Goal: Transaction & Acquisition: Purchase product/service

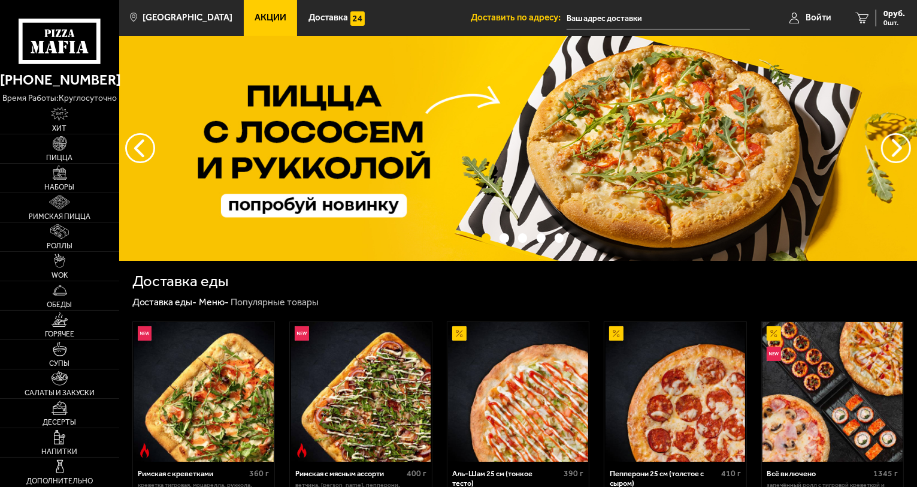
click at [865, 17] on icon at bounding box center [862, 18] width 13 height 11
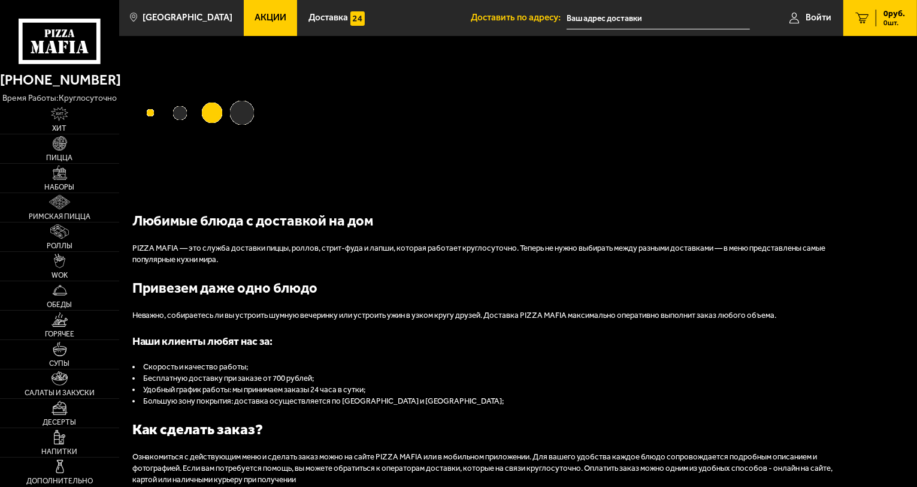
type input "посёлок [GEOGRAPHIC_DATA], [STREET_ADDRESS][PERSON_NAME]"
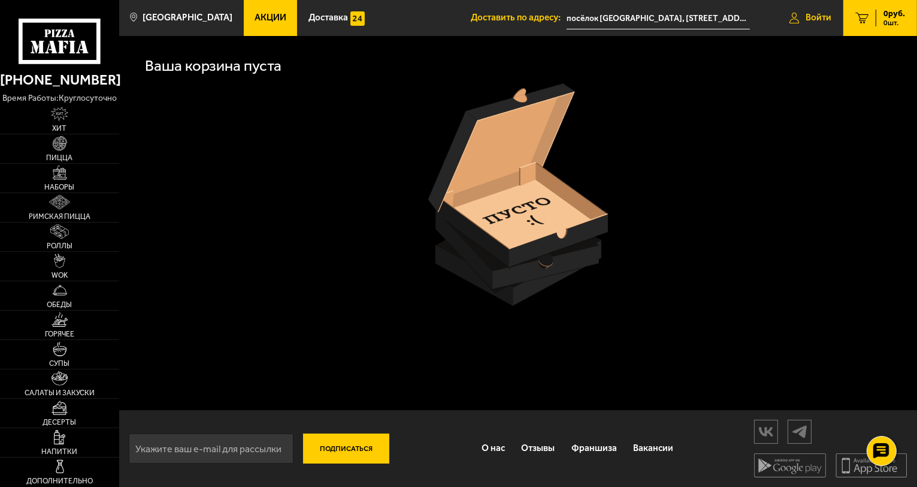
click at [801, 14] on link "Войти" at bounding box center [811, 18] width 66 height 36
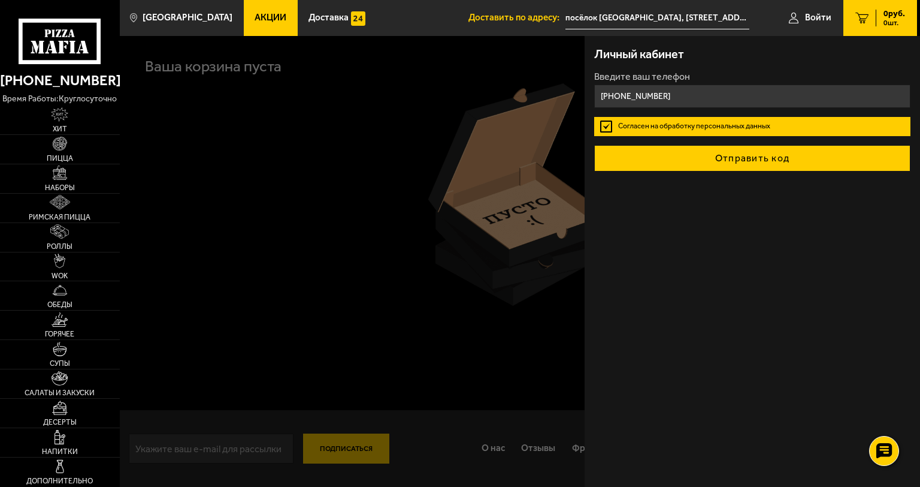
type input "[PHONE_NUMBER]"
click at [714, 159] on button "Отправить код" at bounding box center [752, 158] width 316 height 26
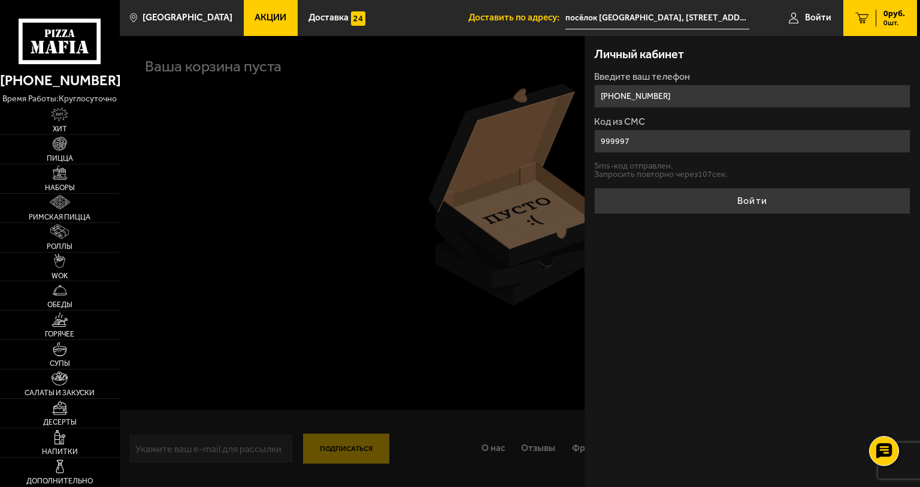
type input "999997"
click at [594, 188] on button "Войти" at bounding box center [752, 201] width 316 height 26
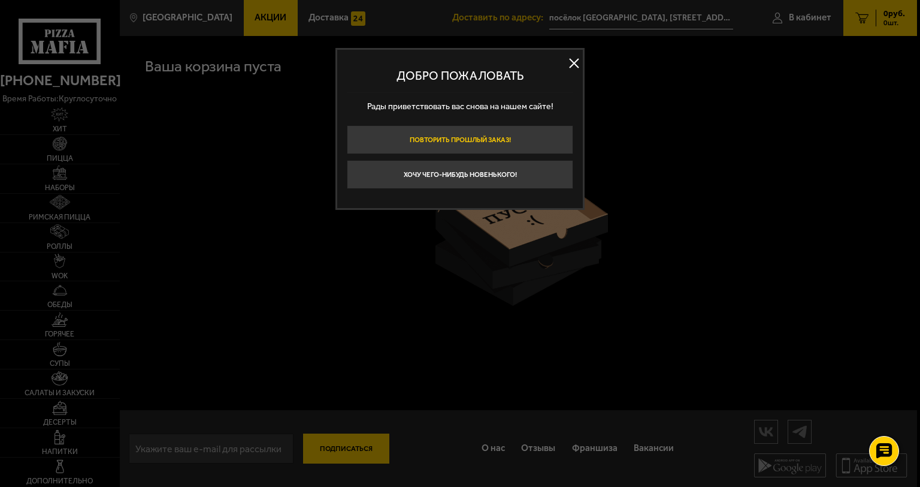
click at [477, 141] on button "Повторить прошлый заказ!" at bounding box center [460, 139] width 227 height 29
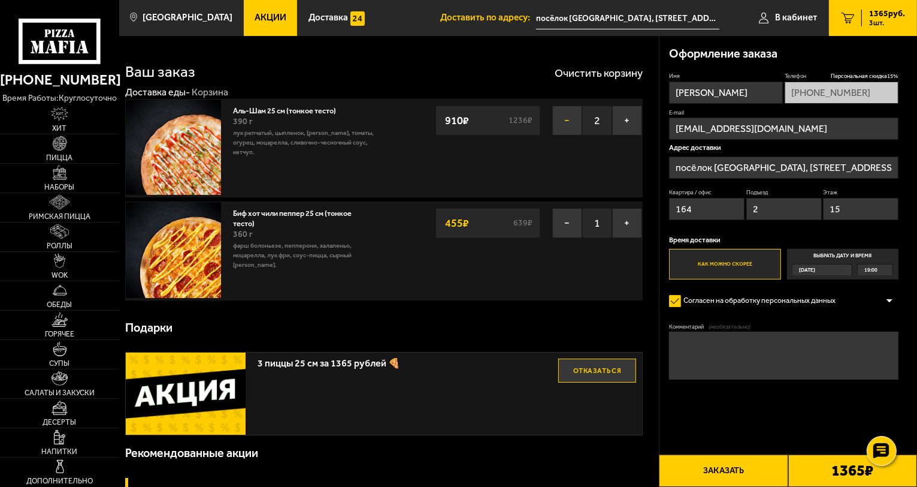
click at [576, 117] on button "−" at bounding box center [567, 120] width 30 height 30
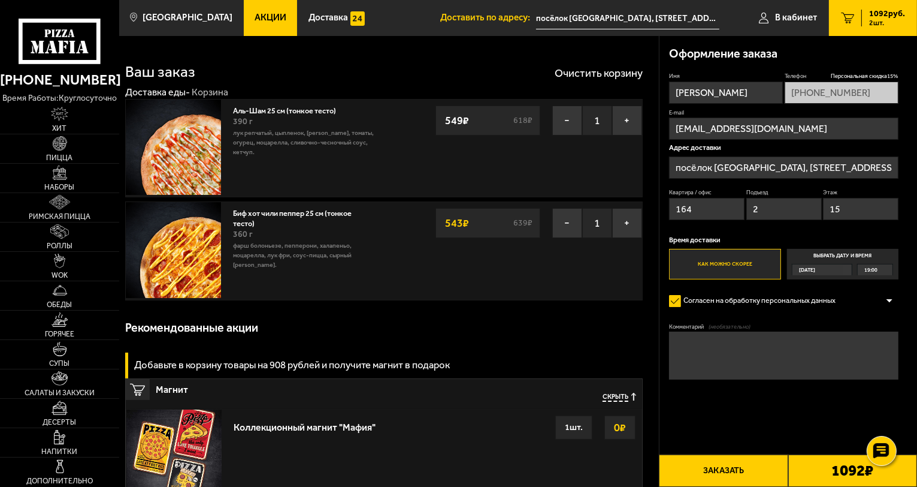
click at [56, 53] on icon at bounding box center [60, 42] width 83 height 46
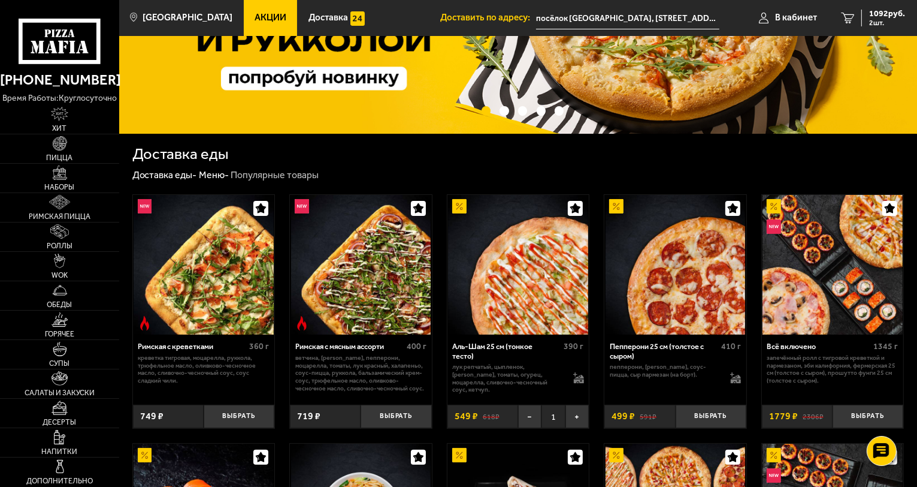
scroll to position [149, 0]
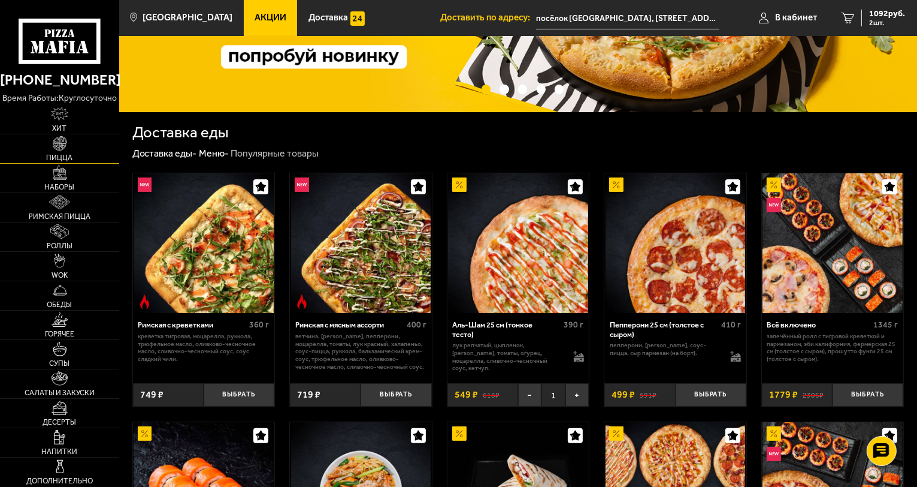
click at [67, 139] on link "Пицца" at bounding box center [59, 148] width 119 height 29
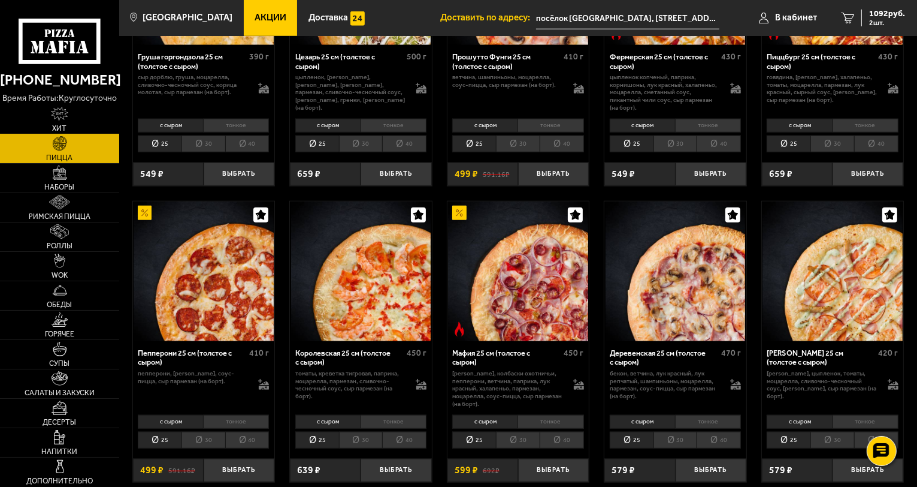
scroll to position [1102, 0]
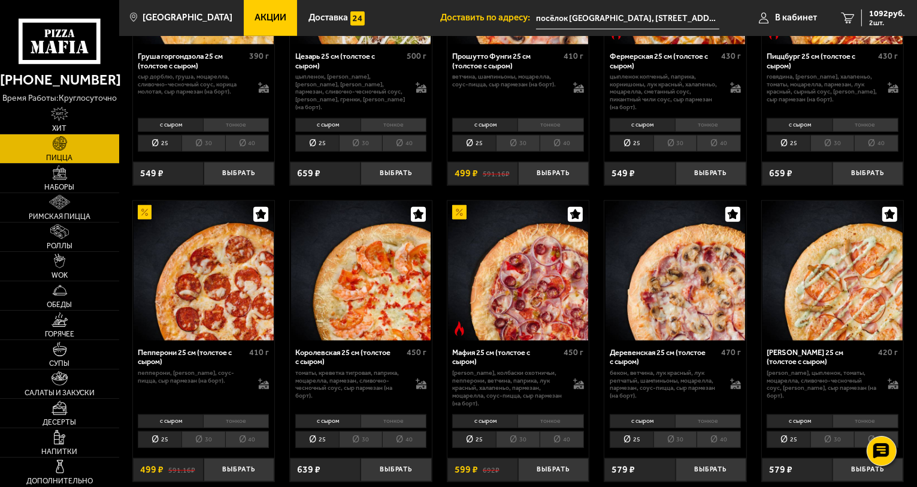
click at [49, 50] on icon at bounding box center [60, 42] width 83 height 46
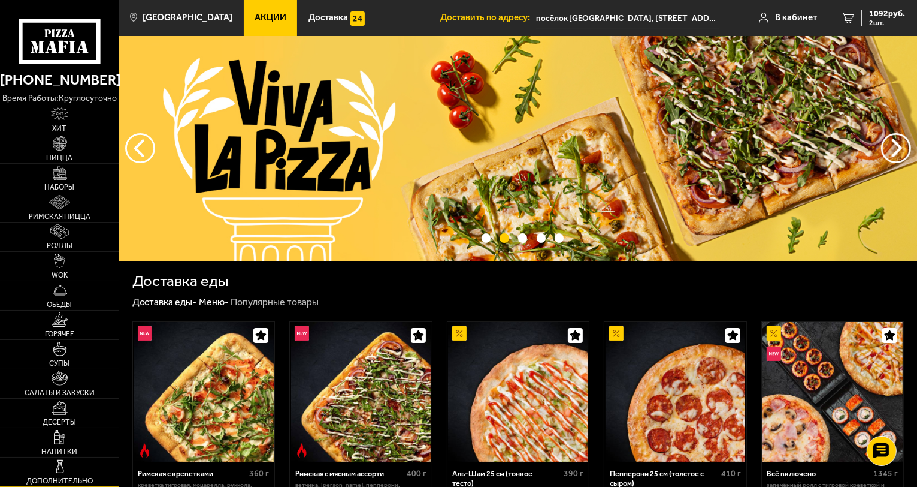
click at [65, 467] on img at bounding box center [60, 466] width 14 height 14
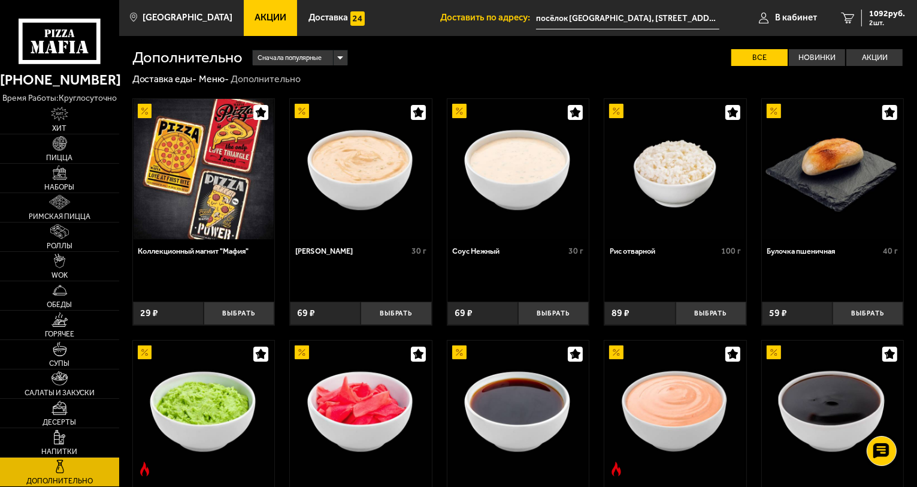
click at [68, 37] on icon at bounding box center [60, 42] width 83 height 46
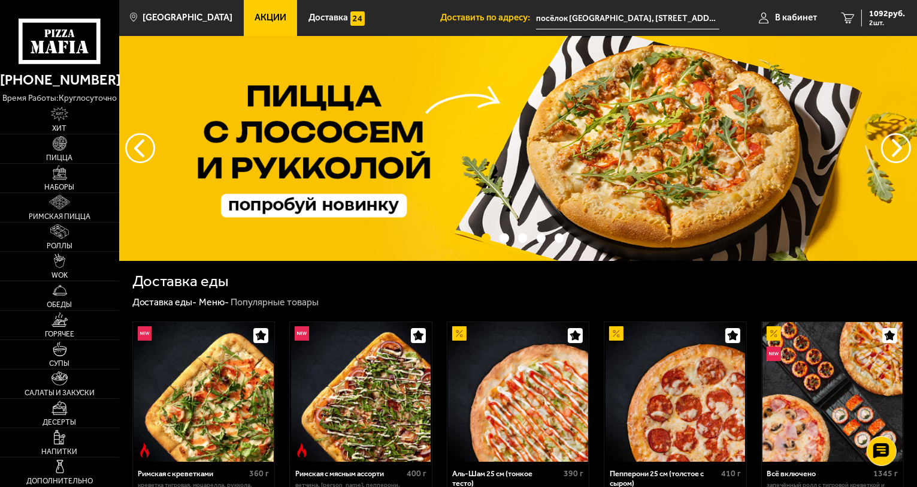
click at [257, 16] on span "Акции" at bounding box center [271, 17] width 32 height 9
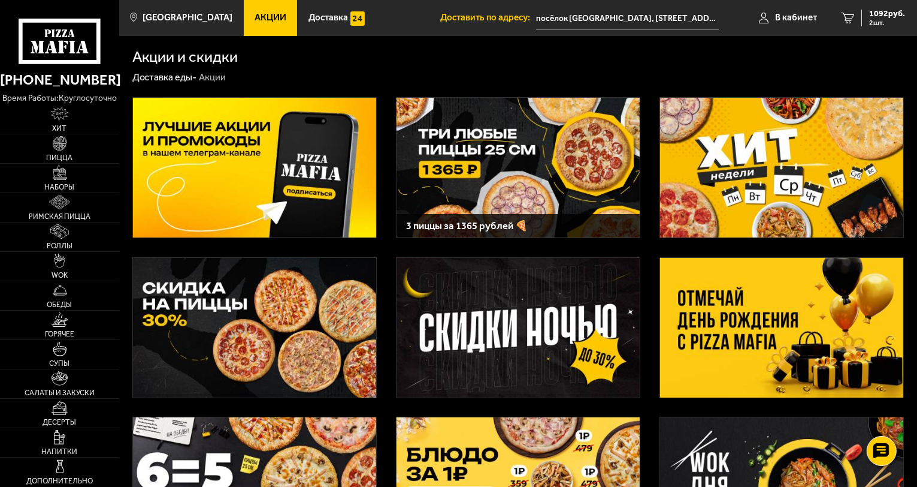
click at [554, 139] on img at bounding box center [518, 168] width 243 height 140
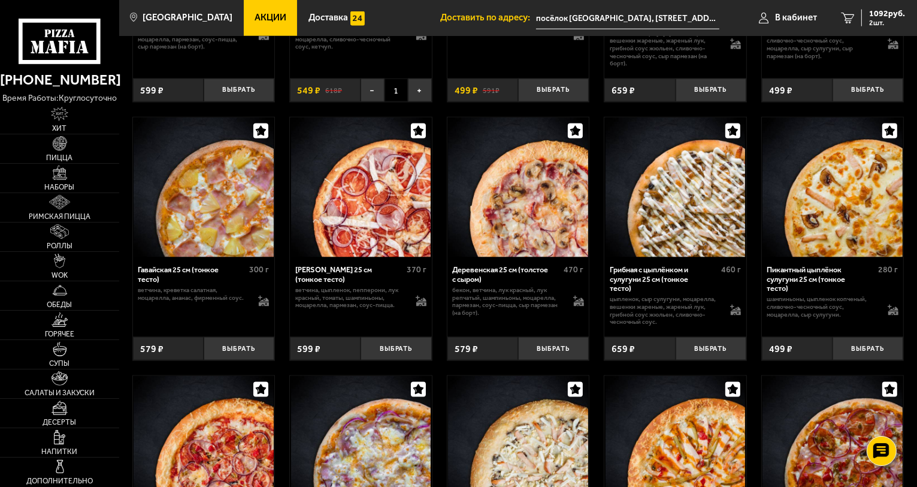
scroll to position [1620, 0]
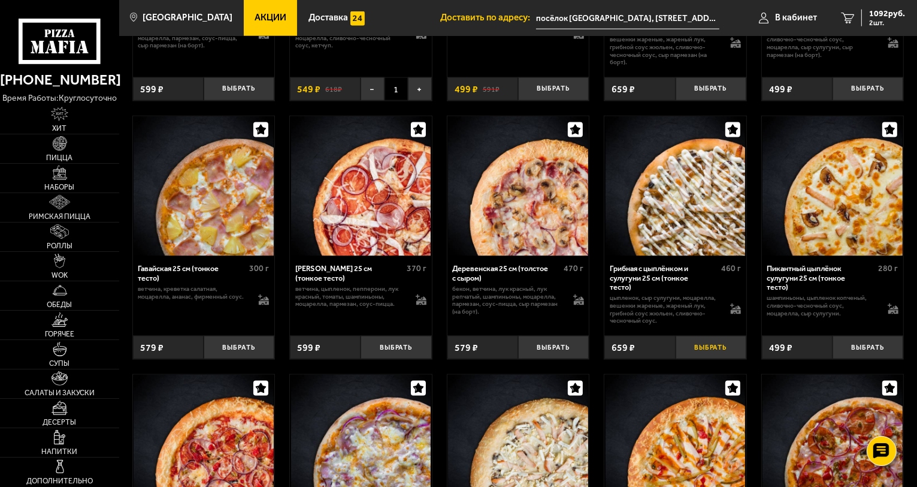
click at [706, 352] on button "Выбрать" at bounding box center [711, 347] width 71 height 23
click at [859, 24] on link "3 1365 руб. 3 шт." at bounding box center [873, 18] width 88 height 36
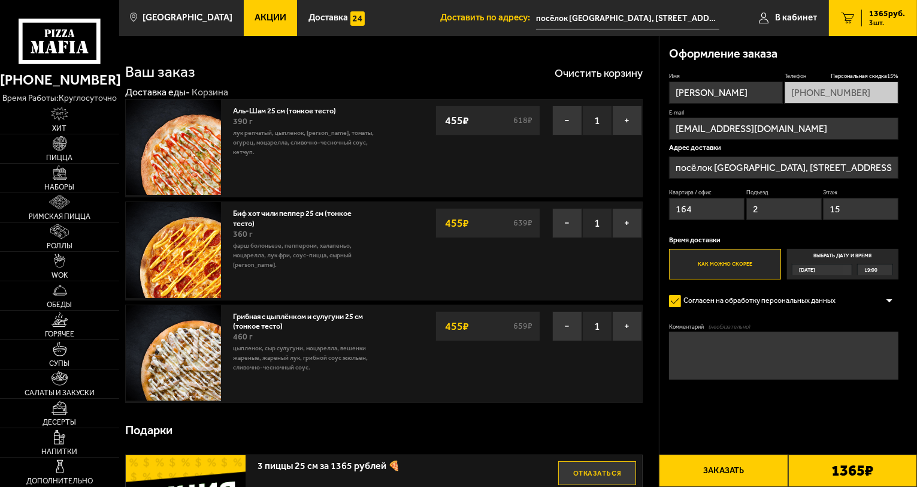
click at [726, 473] on button "Заказать" at bounding box center [723, 470] width 129 height 32
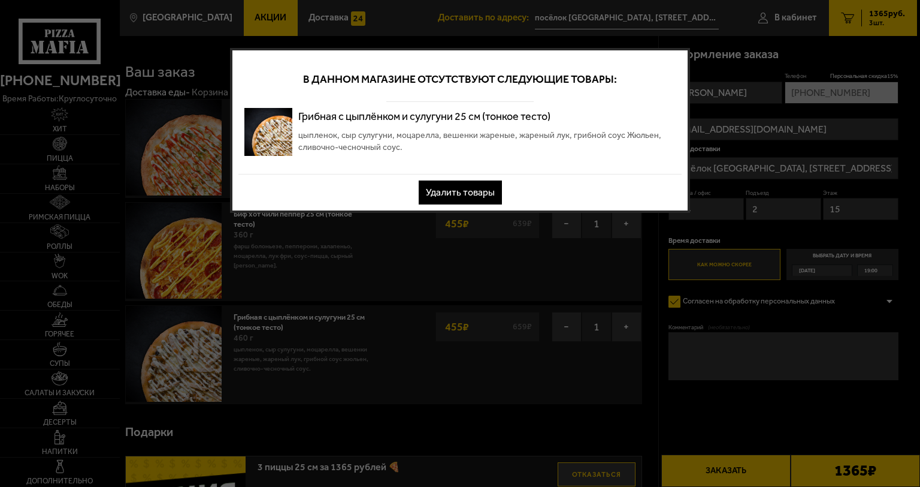
click at [463, 192] on button "Удалить товары" at bounding box center [460, 192] width 83 height 24
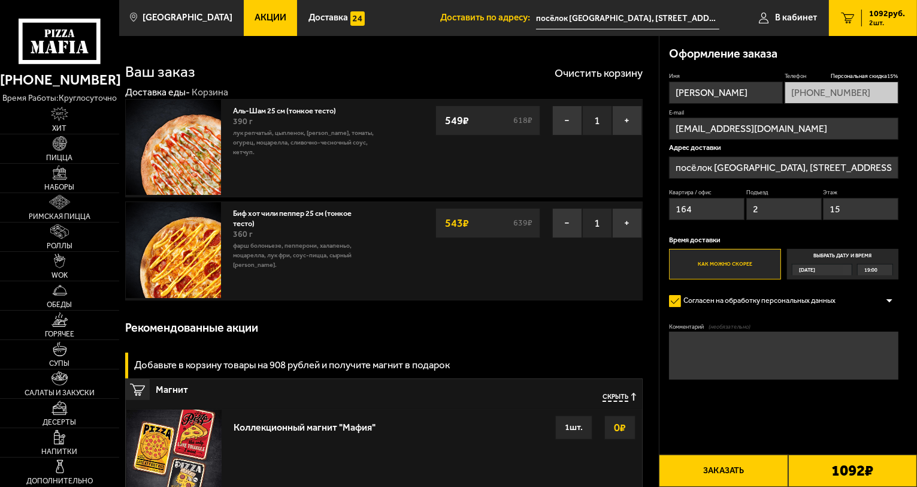
click at [255, 19] on span "Акции" at bounding box center [271, 17] width 32 height 9
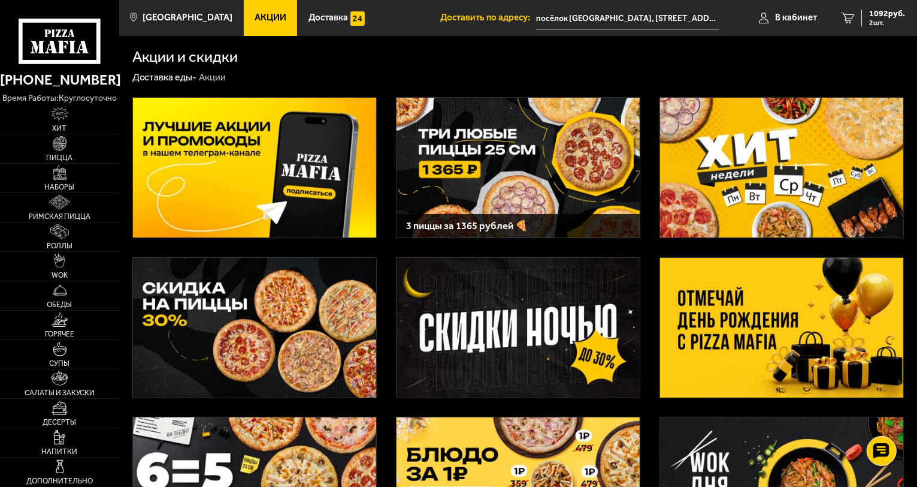
click at [482, 180] on img at bounding box center [518, 168] width 243 height 140
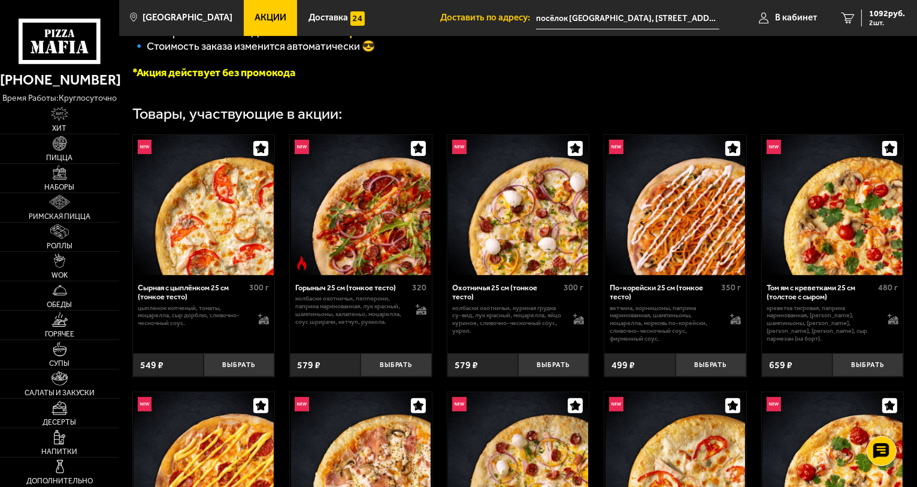
scroll to position [331, 0]
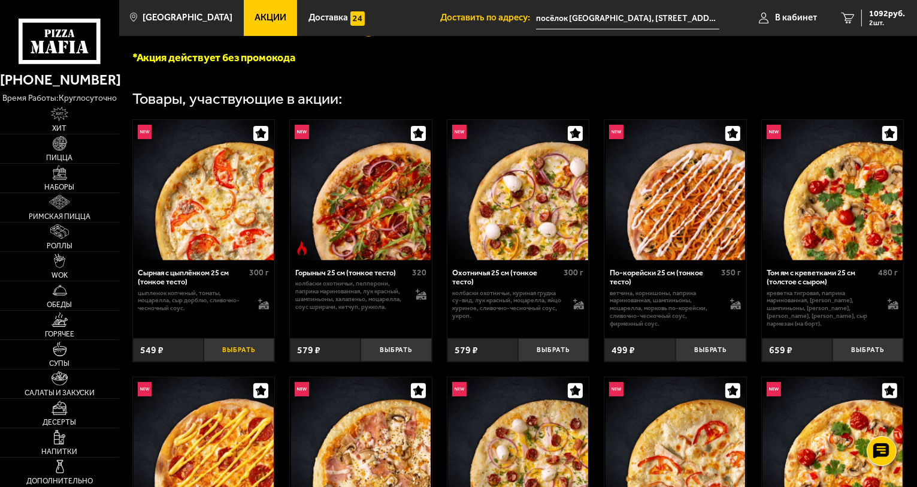
click at [238, 353] on button "Выбрать" at bounding box center [239, 349] width 71 height 23
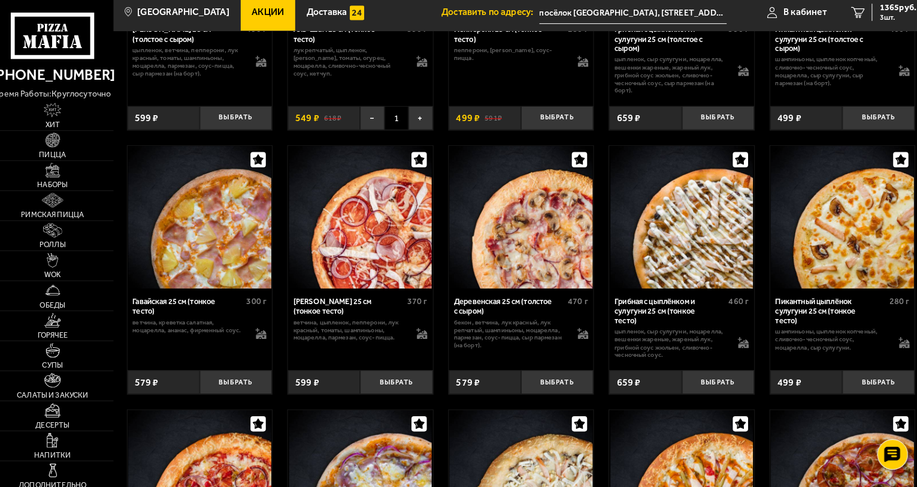
scroll to position [1588, 0]
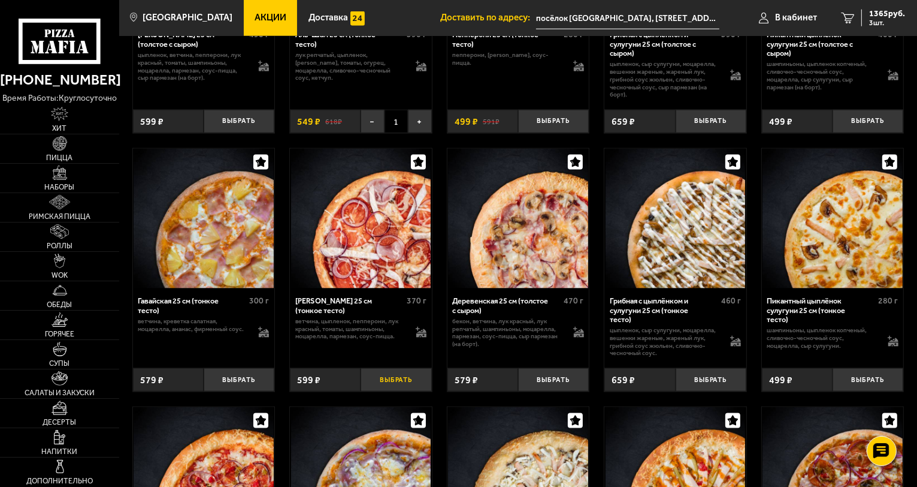
click at [393, 388] on button "Выбрать" at bounding box center [396, 379] width 71 height 23
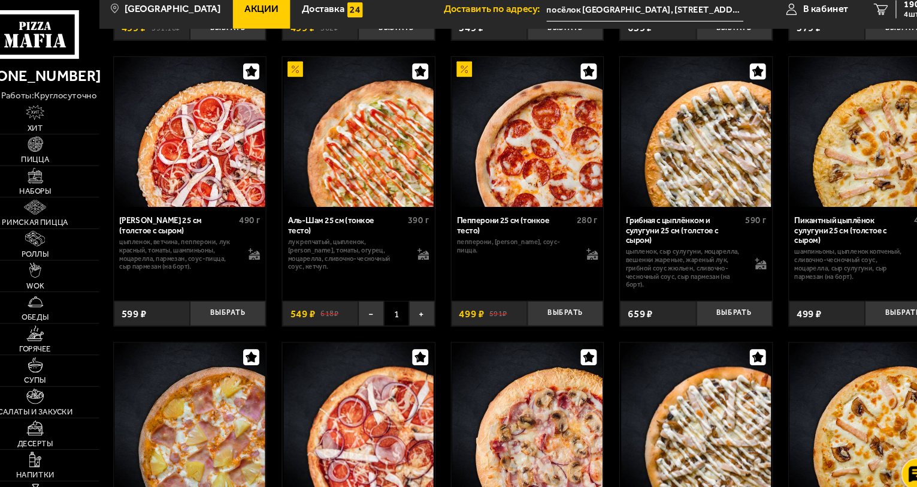
scroll to position [1408, 0]
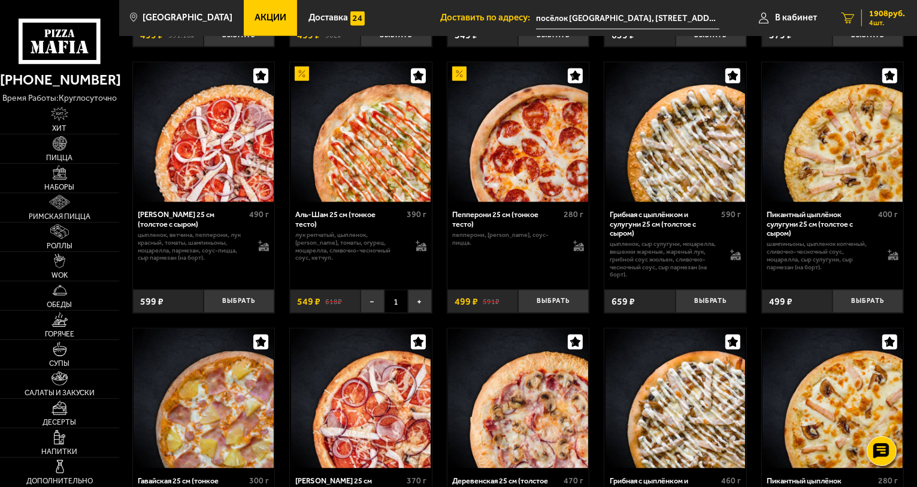
click at [868, 22] on div "1908 руб. 4 шт." at bounding box center [884, 18] width 44 height 17
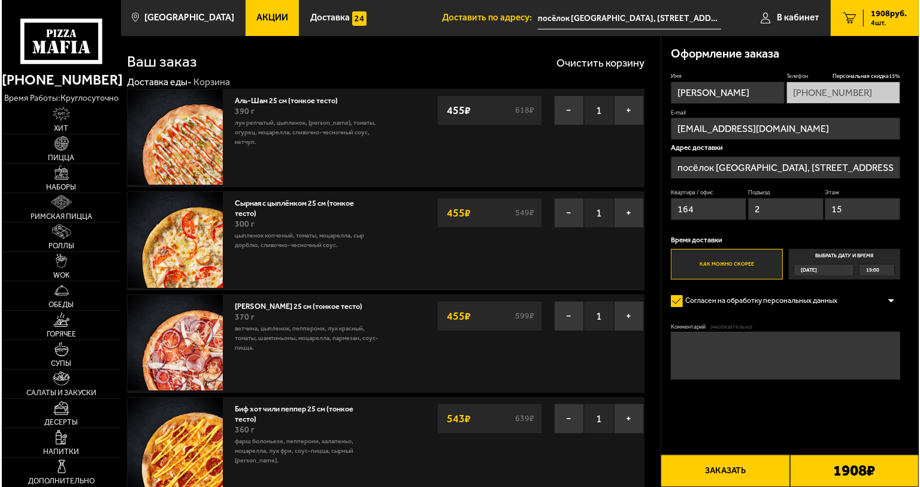
scroll to position [9, 0]
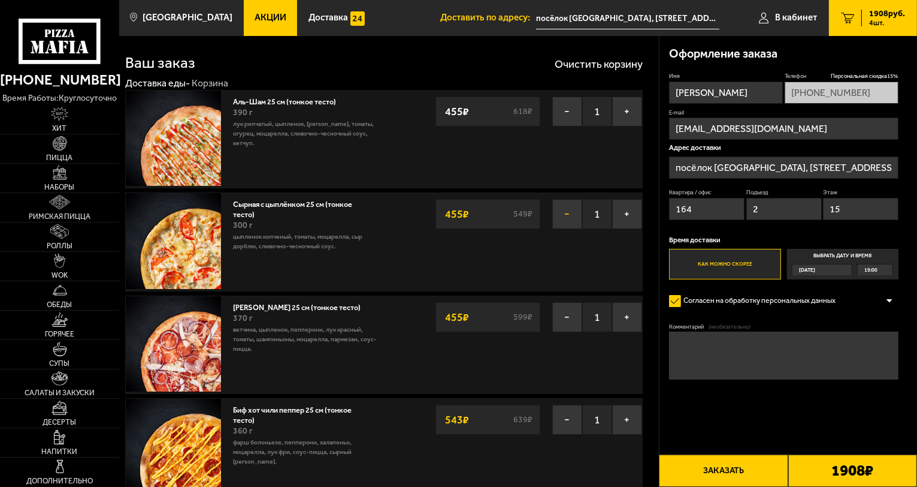
click at [569, 207] on button "−" at bounding box center [567, 214] width 30 height 30
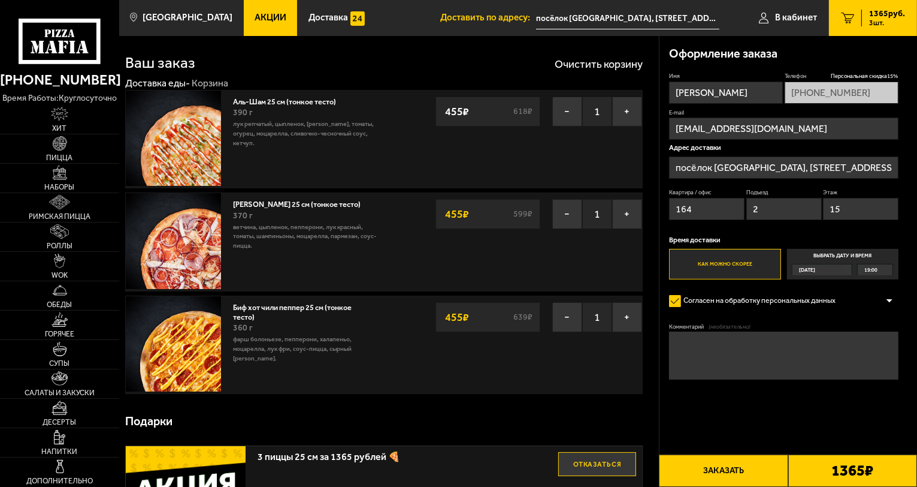
click at [745, 467] on button "Заказать" at bounding box center [723, 470] width 129 height 32
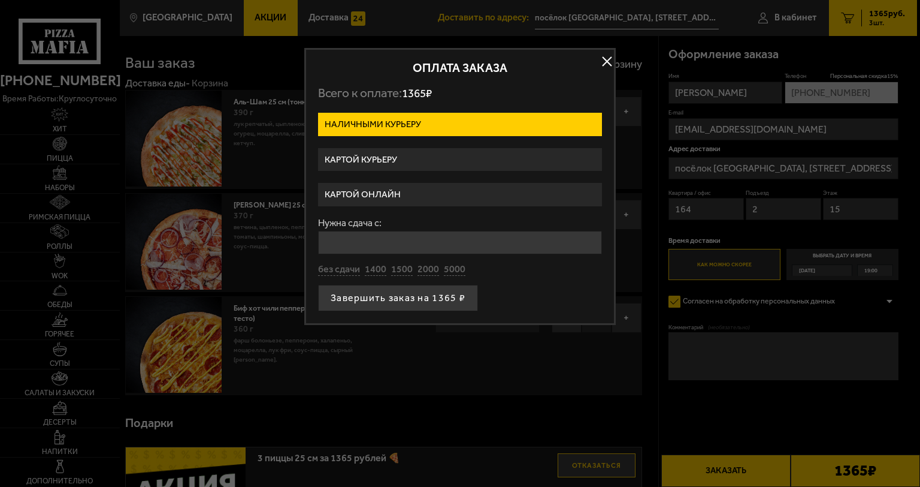
click at [369, 162] on label "Картой курьеру" at bounding box center [460, 159] width 284 height 23
click at [0, 0] on input "Картой курьеру" at bounding box center [0, 0] width 0 height 0
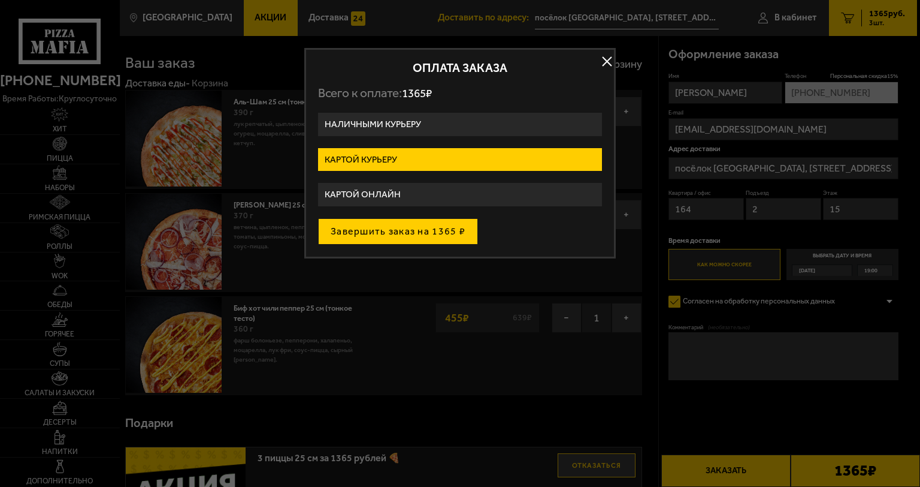
click at [391, 234] on button "Завершить заказ на 1365 ₽" at bounding box center [398, 231] width 160 height 26
